Goal: Information Seeking & Learning: Find specific fact

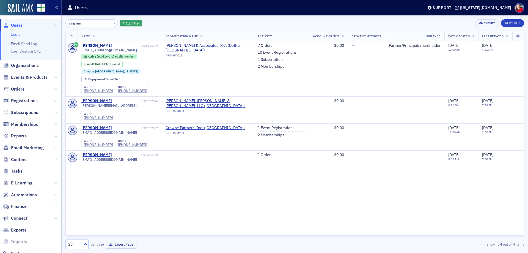
drag, startPoint x: 92, startPoint y: 23, endPoint x: 40, endPoint y: 26, distance: 52.1
click at [40, 26] on div "Users Users Email Send Log User Custom CPE Organizations Events & Products Orde…" at bounding box center [264, 126] width 528 height 253
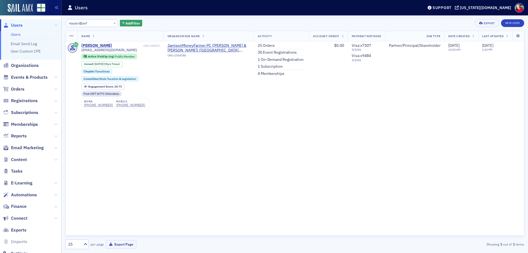
drag, startPoint x: 92, startPoint y: 24, endPoint x: 48, endPoint y: 20, distance: 43.8
click at [48, 20] on div "Users Users Email Send Log User Custom CPE Organizations Events & Products Orde…" at bounding box center [264, 126] width 528 height 253
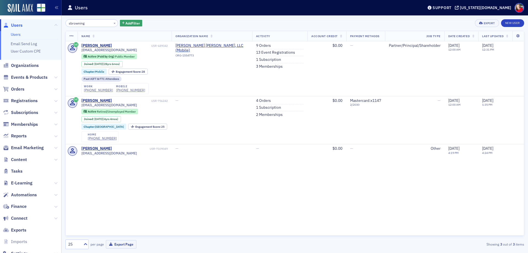
drag, startPoint x: 96, startPoint y: 23, endPoint x: 20, endPoint y: 22, distance: 75.9
click at [20, 22] on div "Users Users Email Send Log User Custom CPE Organizations Events & Products Orde…" at bounding box center [264, 126] width 528 height 253
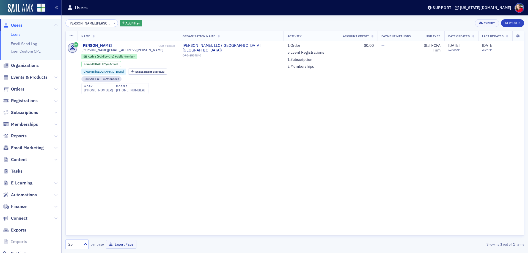
drag, startPoint x: 95, startPoint y: 24, endPoint x: -10, endPoint y: 26, distance: 105.3
click at [0, 26] on html "Users Users Email Send Log User Custom CPE Organizations Events & Products Orde…" at bounding box center [264, 126] width 528 height 253
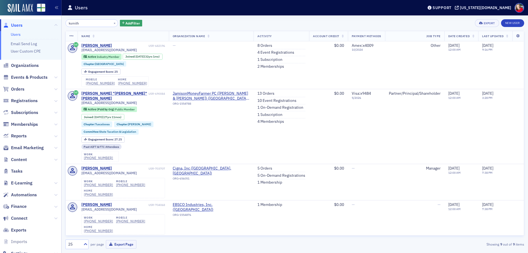
drag, startPoint x: 89, startPoint y: 24, endPoint x: 35, endPoint y: 21, distance: 54.0
click at [35, 21] on div "Users Users Email Send Log User Custom CPE Organizations Events & Products Orde…" at bounding box center [264, 126] width 528 height 253
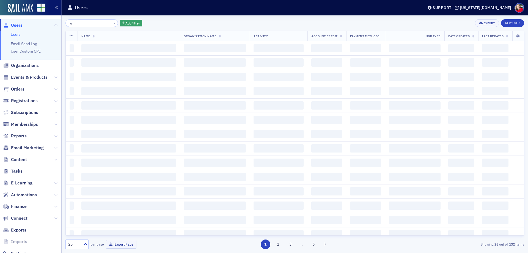
type input "r"
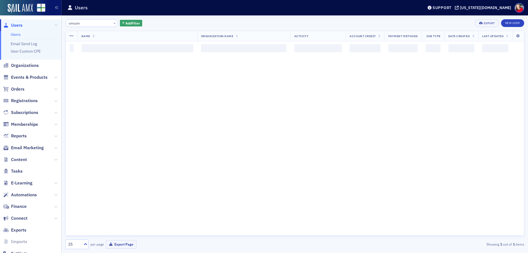
type input "cmozing"
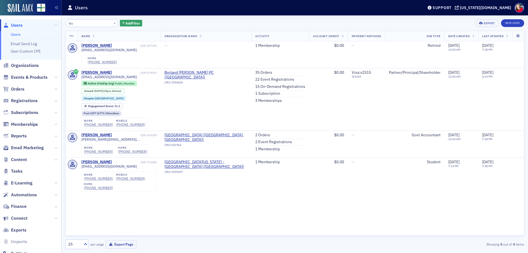
type input "lcs"
